Goal: Task Accomplishment & Management: Use online tool/utility

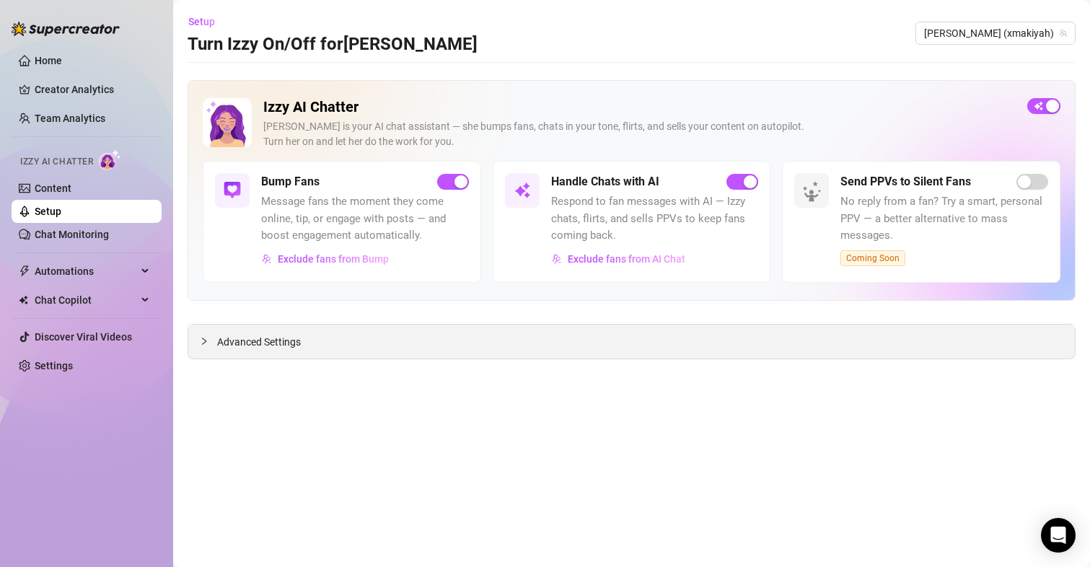
click at [270, 343] on span "Advanced Settings" at bounding box center [259, 342] width 84 height 16
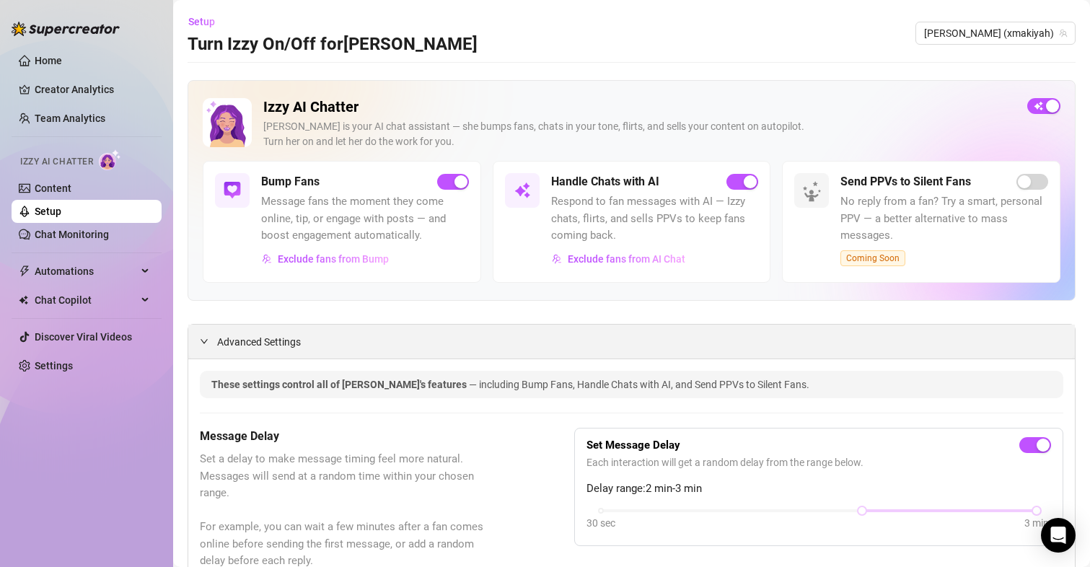
click at [231, 335] on span "Advanced Settings" at bounding box center [259, 342] width 84 height 16
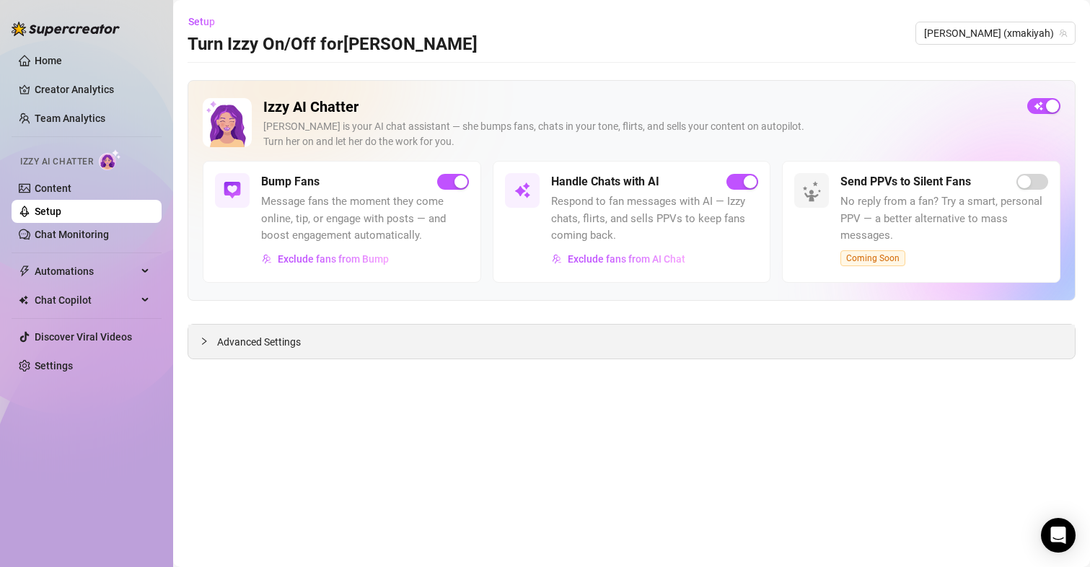
click at [275, 337] on span "Advanced Settings" at bounding box center [259, 342] width 84 height 16
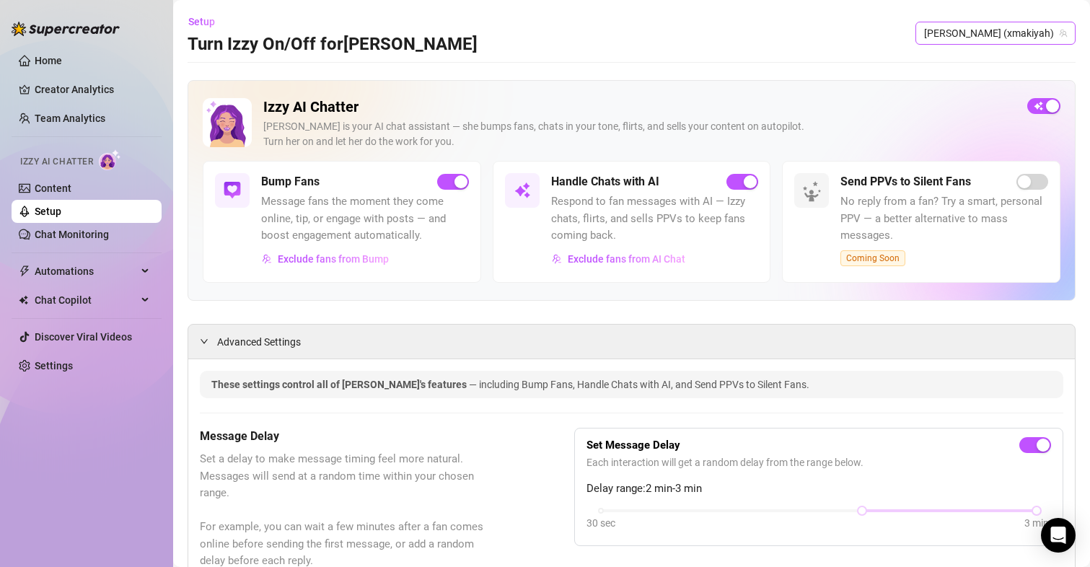
click at [1033, 32] on span "[PERSON_NAME] (xmakiyah)" at bounding box center [995, 33] width 143 height 22
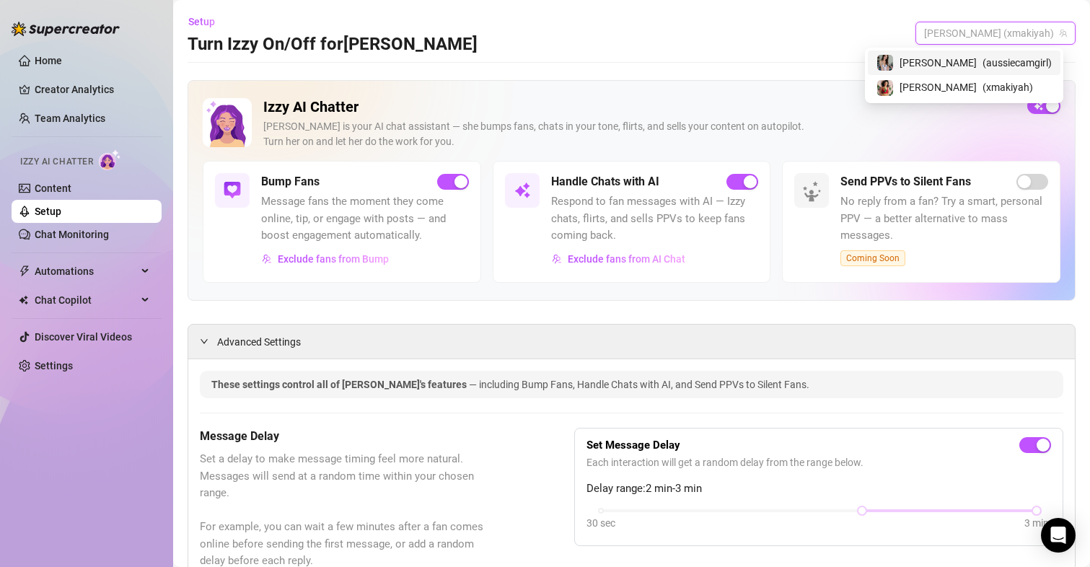
click at [973, 66] on div "[PERSON_NAME] ( aussiecamgirl )" at bounding box center [963, 62] width 175 height 17
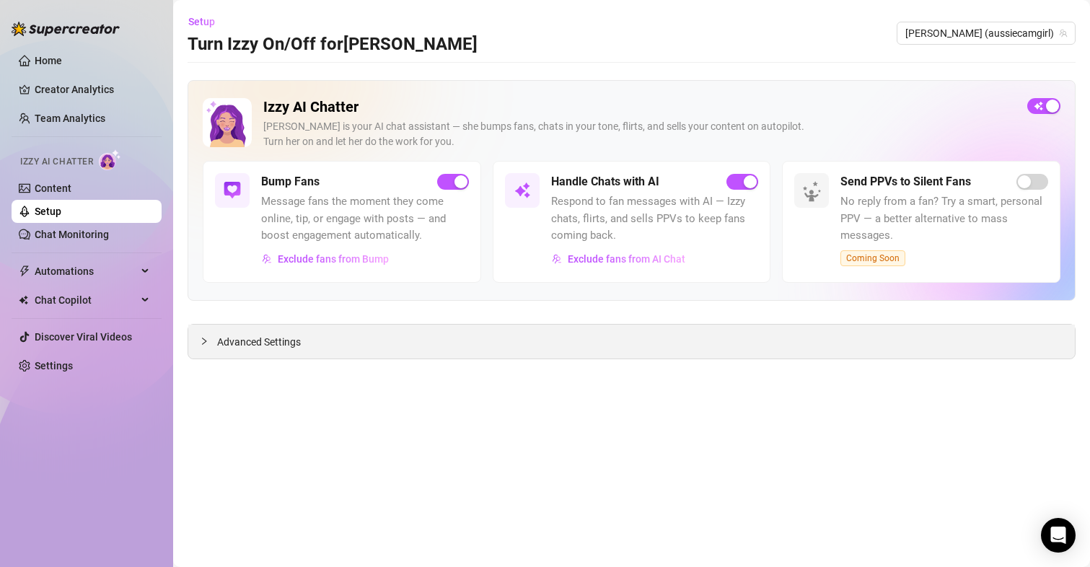
click at [278, 342] on span "Advanced Settings" at bounding box center [259, 342] width 84 height 16
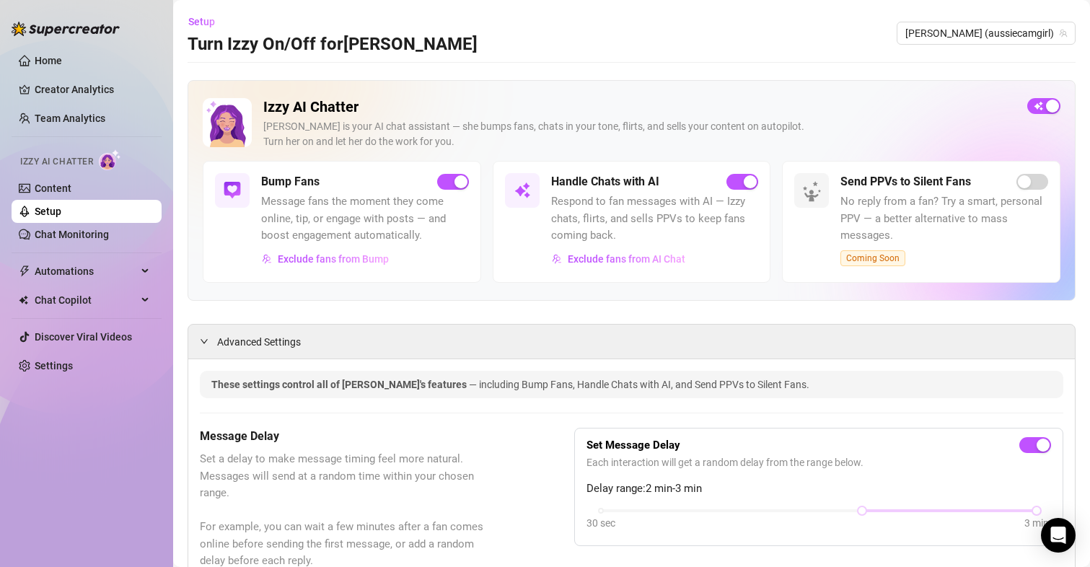
drag, startPoint x: 511, startPoint y: 399, endPoint x: 485, endPoint y: 198, distance: 203.7
click at [62, 55] on link "Home" at bounding box center [48, 61] width 27 height 12
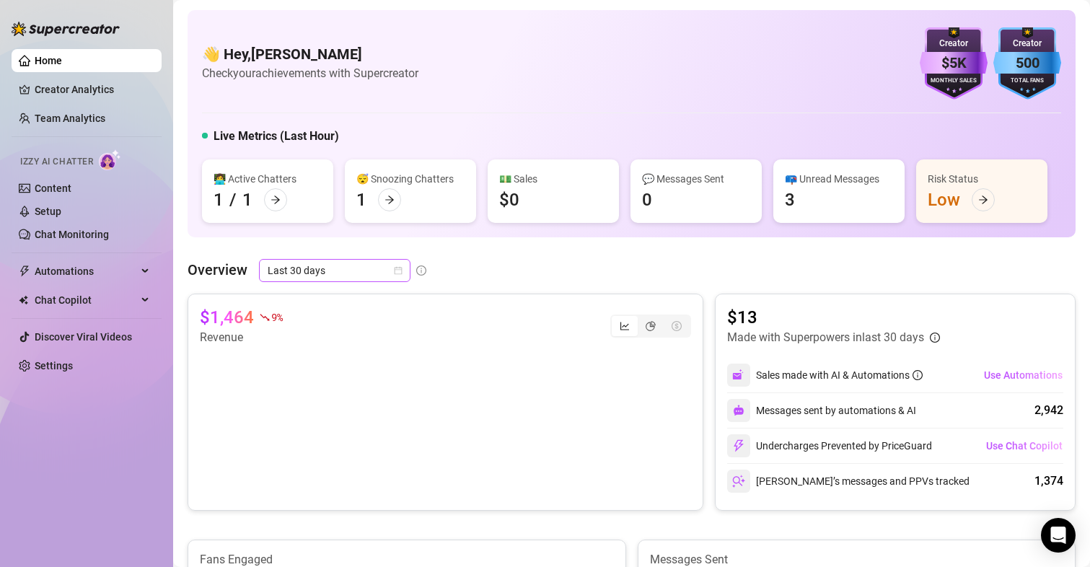
click at [394, 270] on icon "calendar" at bounding box center [398, 271] width 8 height 8
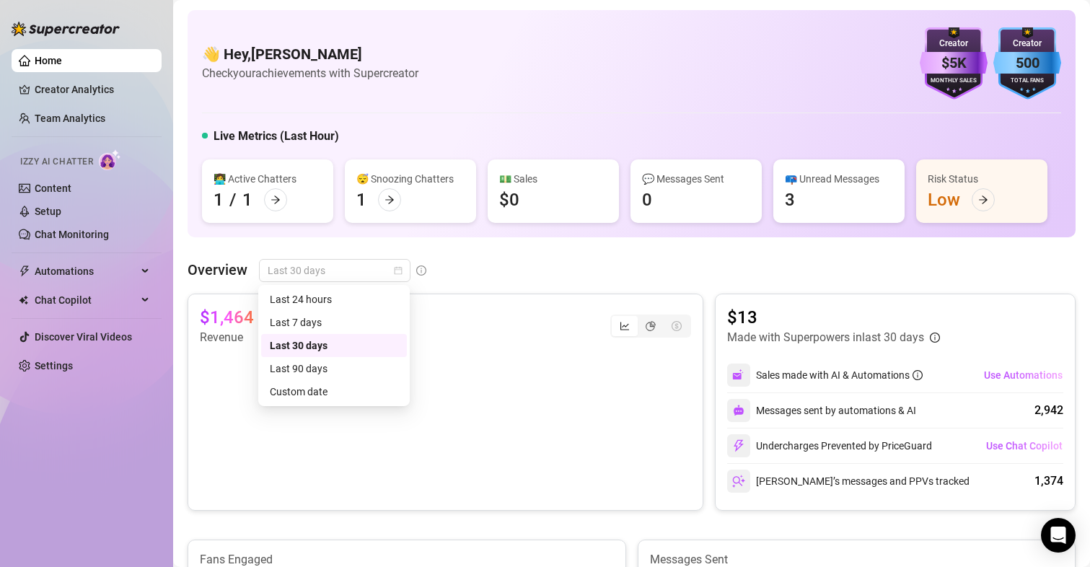
click at [511, 267] on div "Overview Last 30 days" at bounding box center [631, 270] width 888 height 23
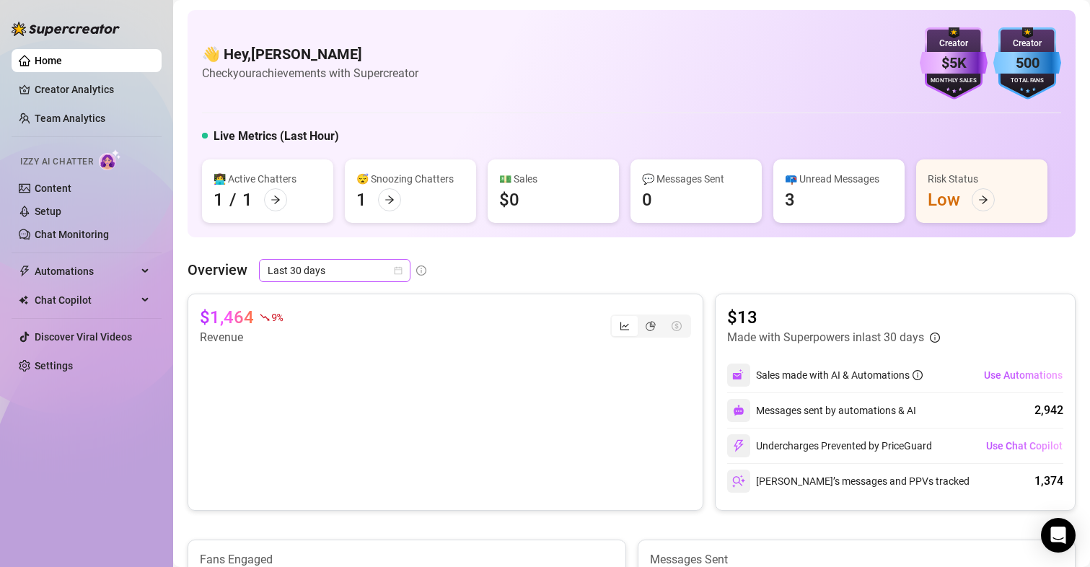
click at [394, 271] on icon "calendar" at bounding box center [398, 270] width 9 height 9
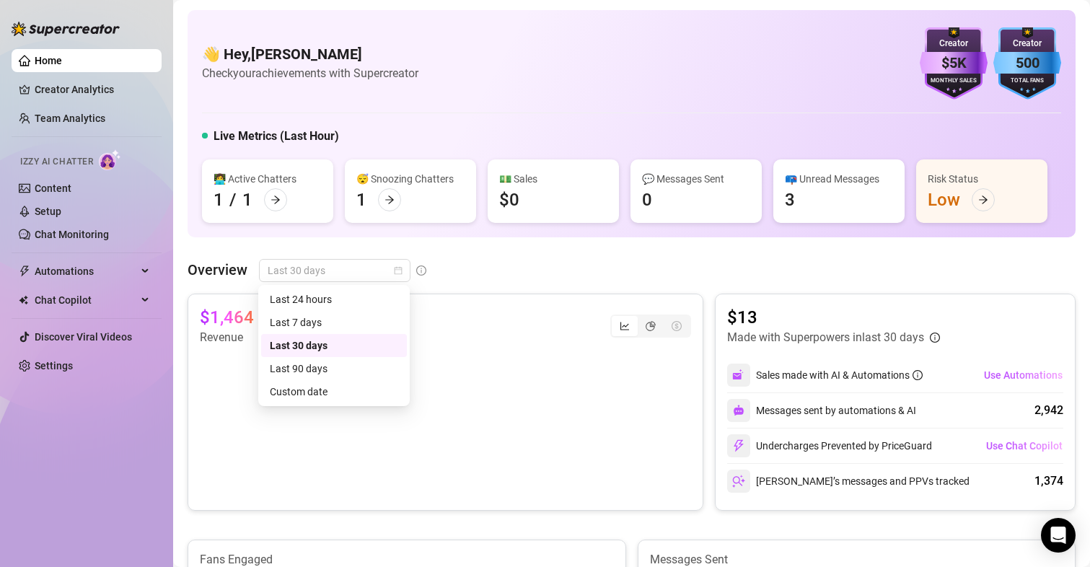
click at [465, 278] on div "Overview Last 30 days" at bounding box center [631, 270] width 888 height 23
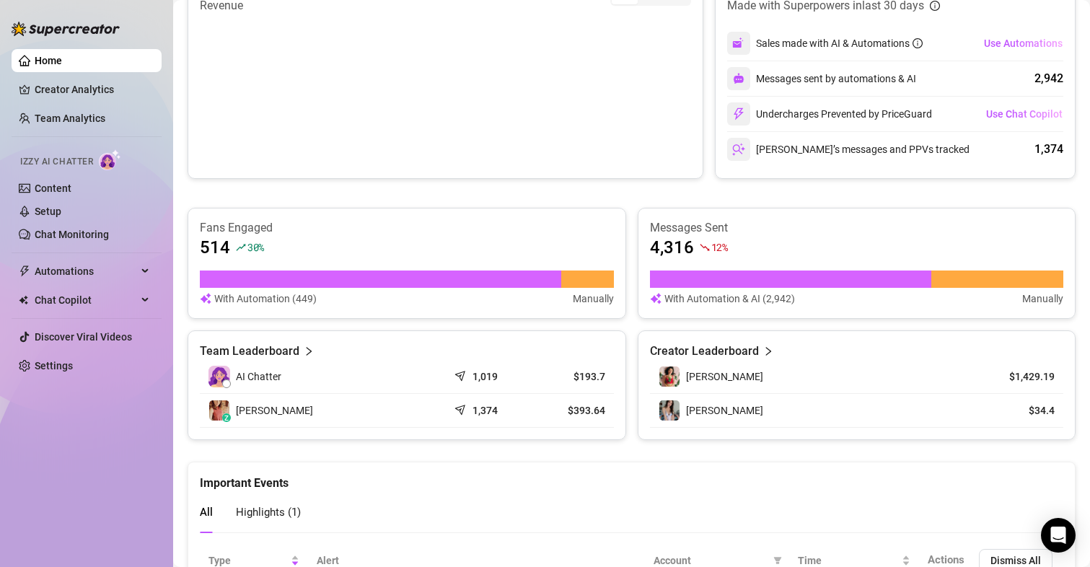
scroll to position [438, 0]
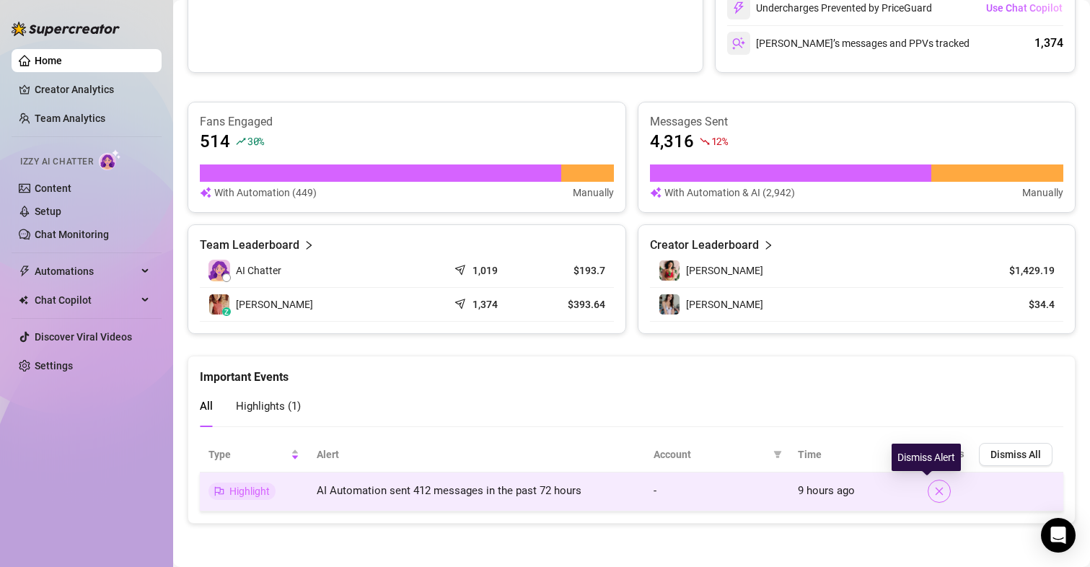
click at [934, 492] on icon "close" at bounding box center [939, 491] width 10 height 10
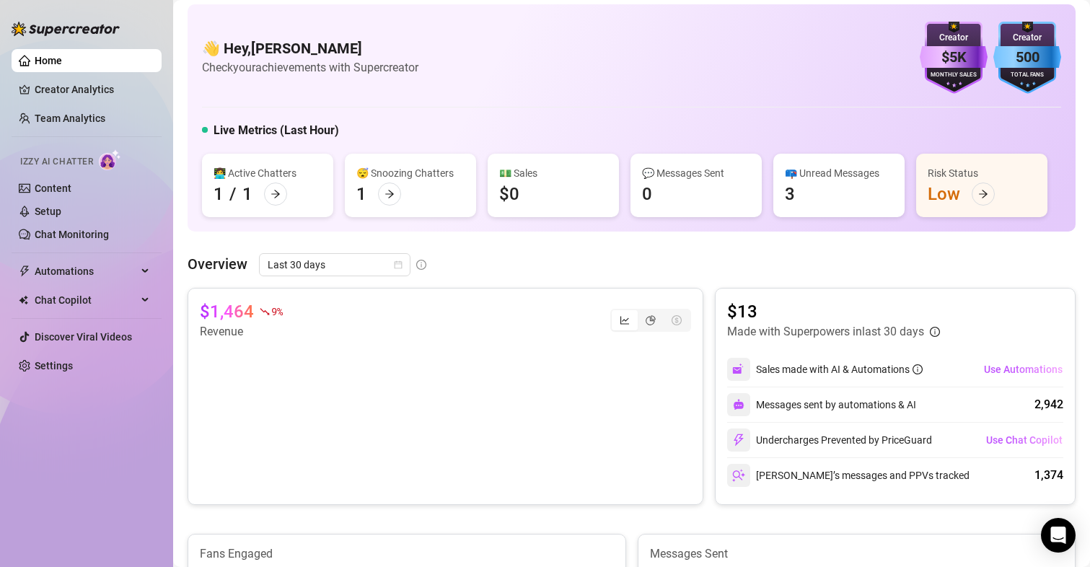
scroll to position [5, 0]
